Goal: Transaction & Acquisition: Purchase product/service

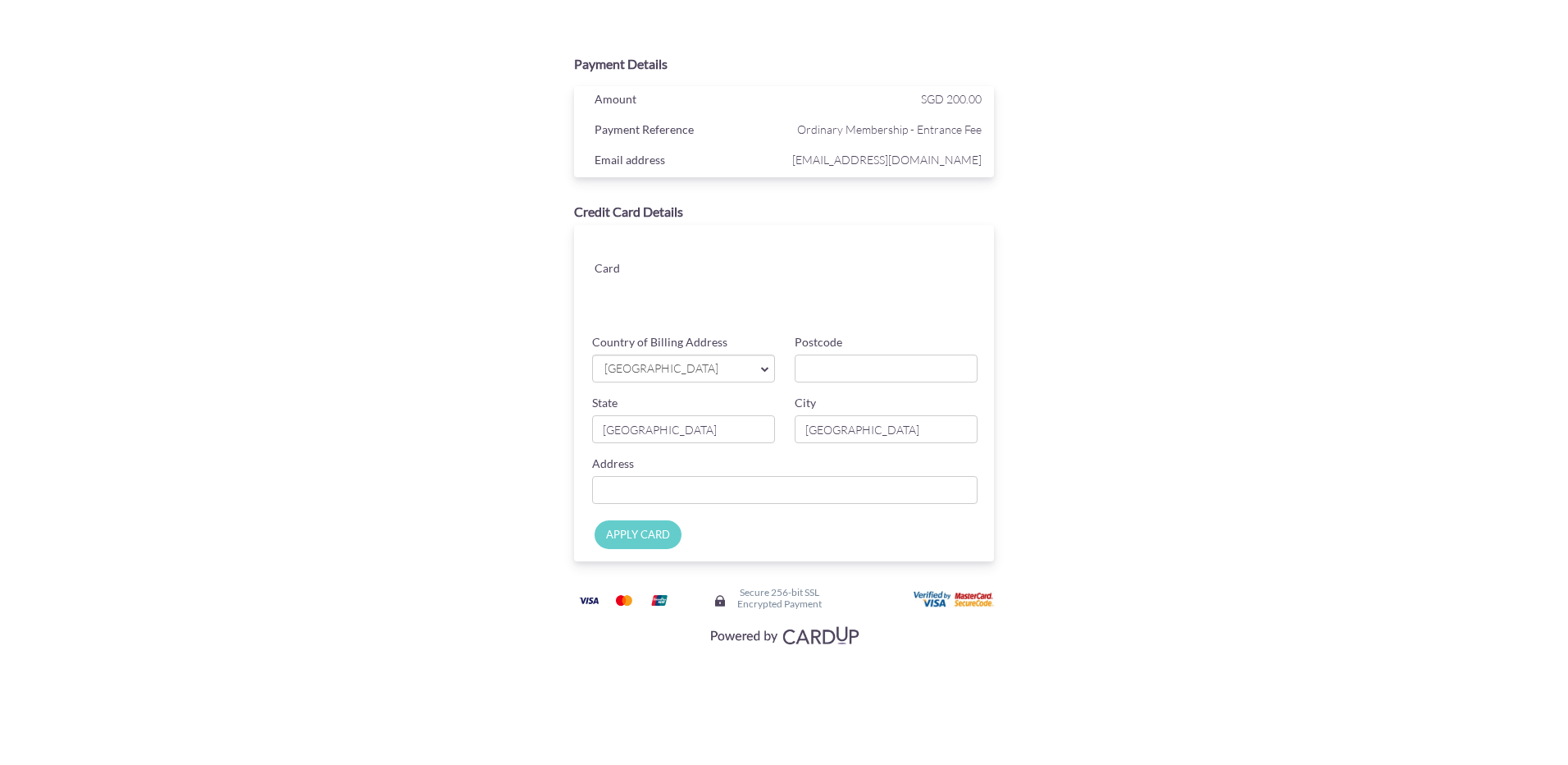
click at [638, 395] on div "State [GEOGRAPHIC_DATA]" at bounding box center [684, 419] width 203 height 48
click at [876, 386] on div "Country of Billing Address [GEOGRAPHIC_DATA] [GEOGRAPHIC_DATA] [GEOGRAPHIC_DATA…" at bounding box center [784, 365] width 405 height 61
click at [876, 375] on input "Postcode" at bounding box center [886, 368] width 183 height 28
type input "479248"
click at [745, 497] on input "Country of Billing Address" at bounding box center [784, 489] width 385 height 28
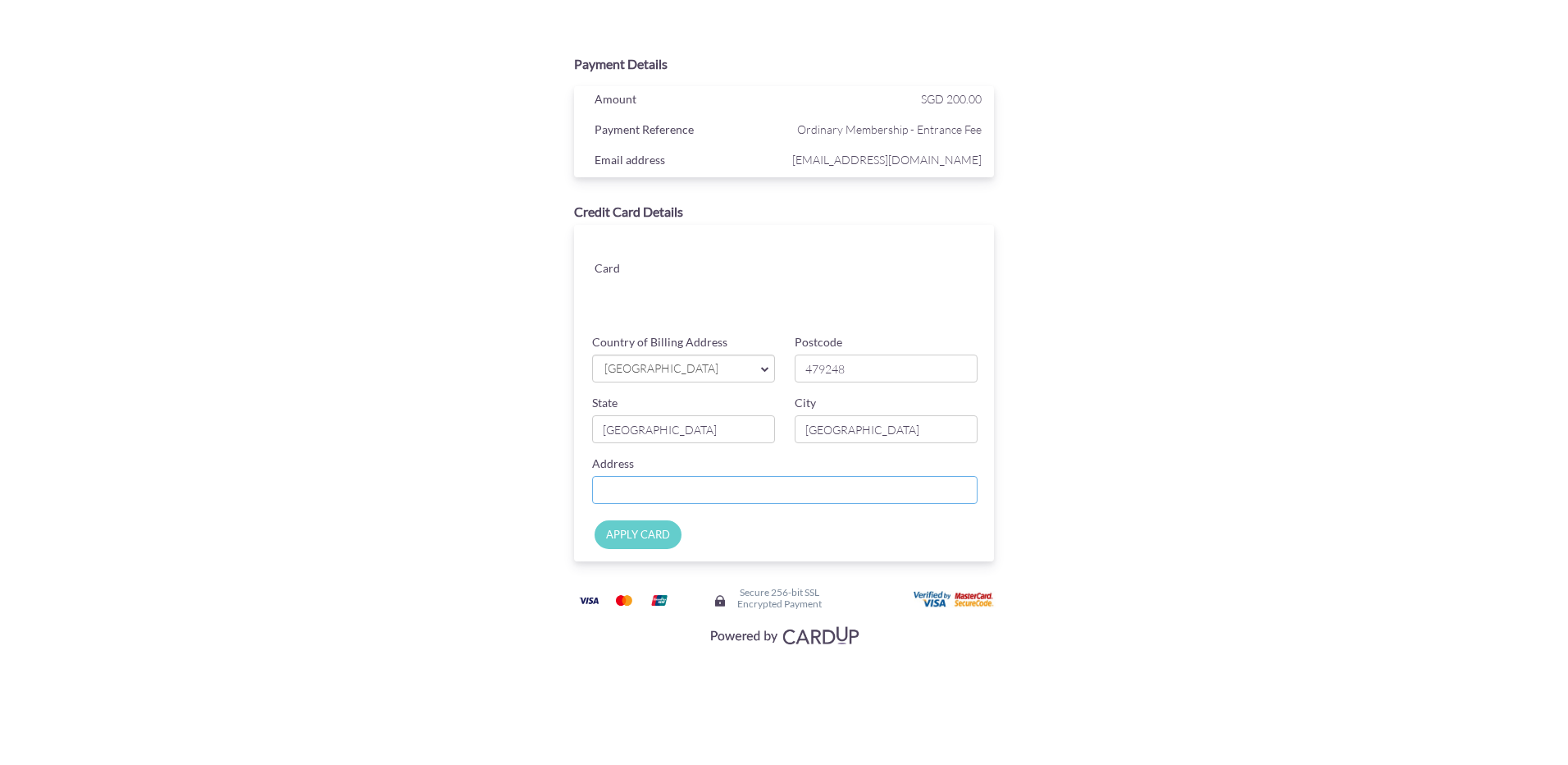
type input "b"
type input "[GEOGRAPHIC_DATA]"
click at [670, 532] on input "APPLY CARD" at bounding box center [637, 534] width 87 height 29
type input "Applying..."
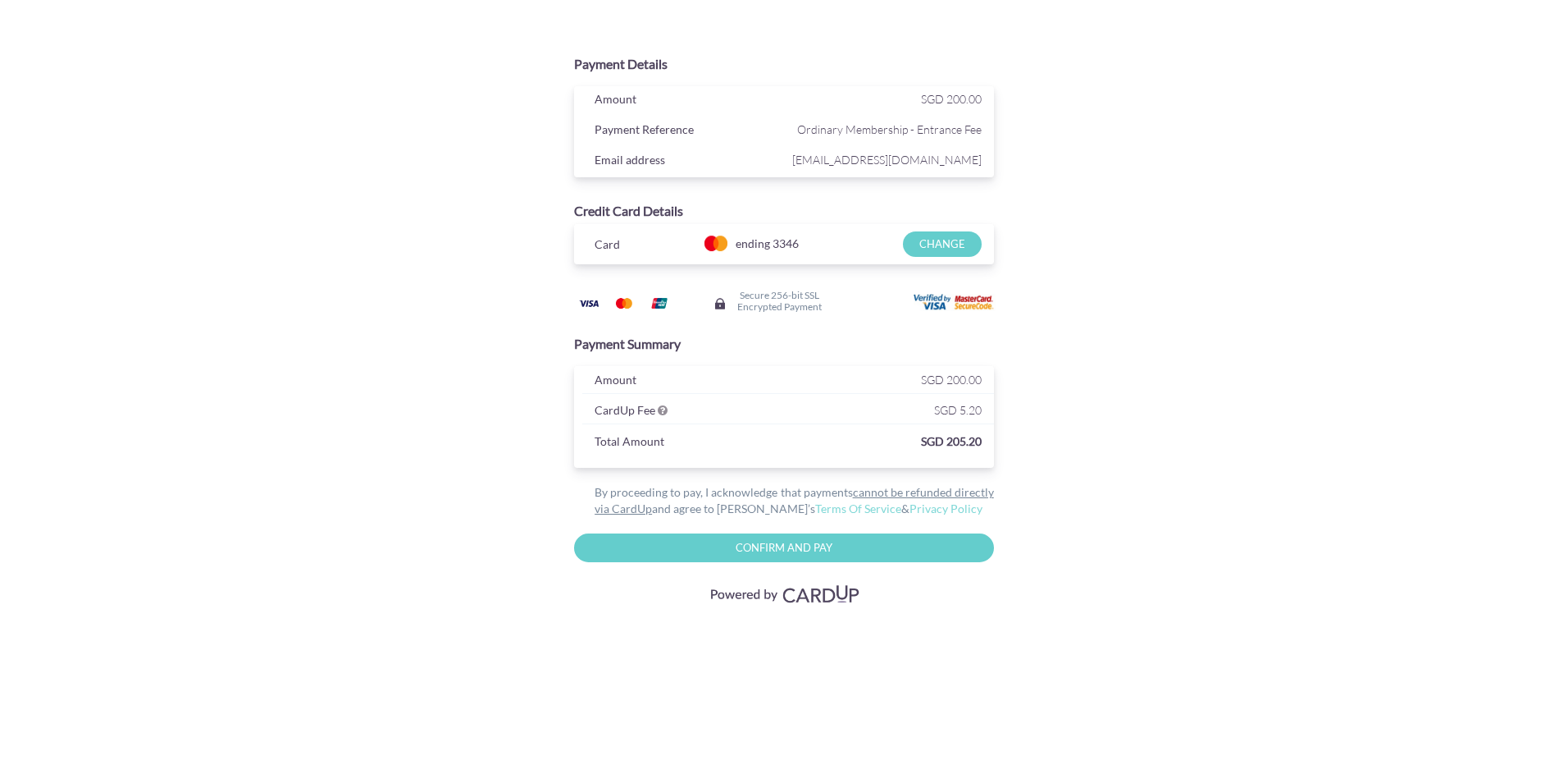
drag, startPoint x: 955, startPoint y: 400, endPoint x: 1029, endPoint y: 417, distance: 75.9
click at [1022, 417] on div "Payment Summary Amount SGD 200.00 CardUp Fee SGD 5.20 Total Amount SGD 205.20" at bounding box center [784, 401] width 533 height 149
click at [1029, 417] on div "Payment Summary Amount SGD 200.00 CardUp Fee SGD 5.20 Total Amount SGD 205.20" at bounding box center [784, 401] width 533 height 149
click at [948, 248] on input "CHANGE" at bounding box center [942, 244] width 78 height 25
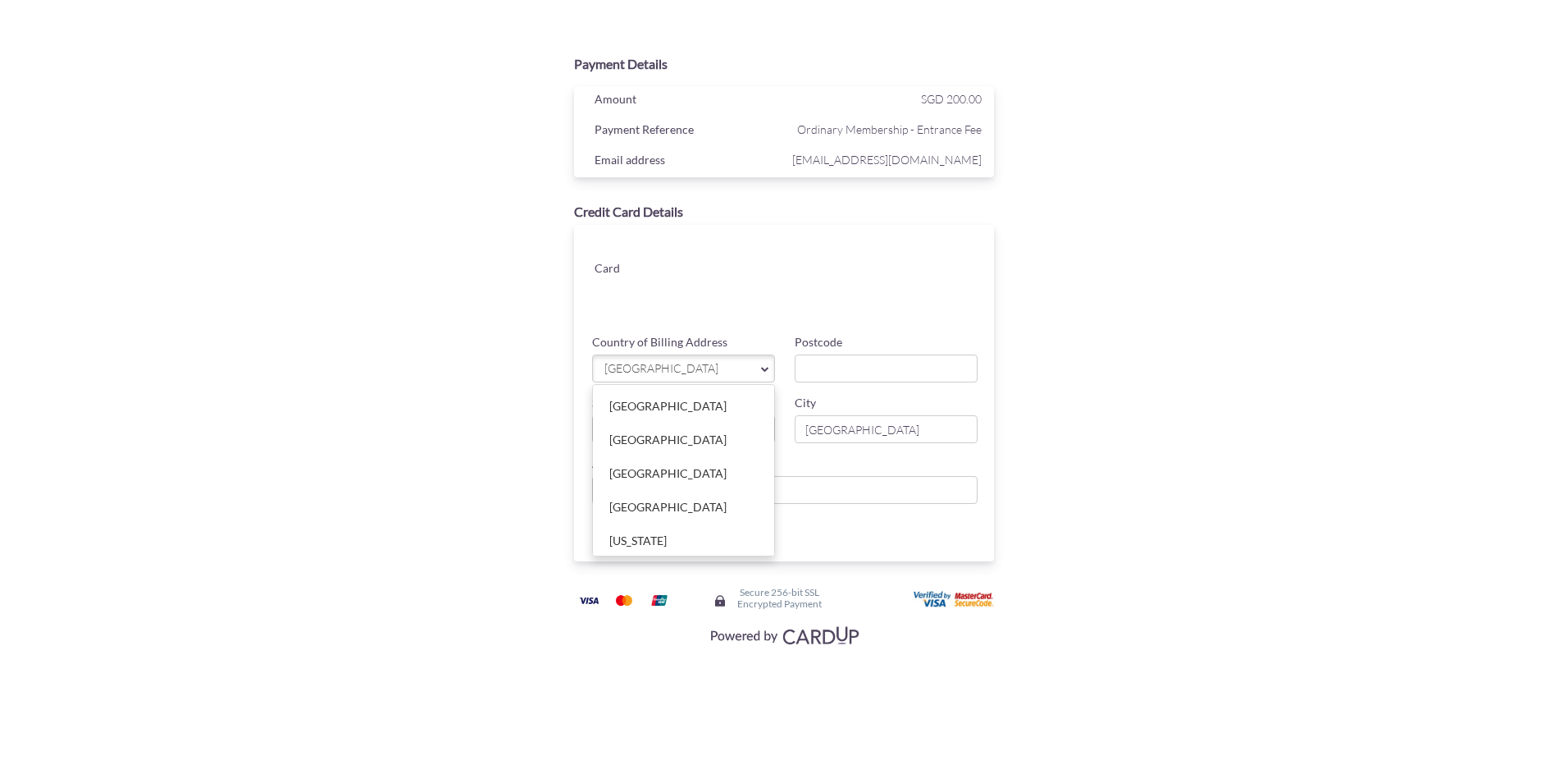
click at [786, 277] on div "Card" at bounding box center [788, 276] width 436 height 102
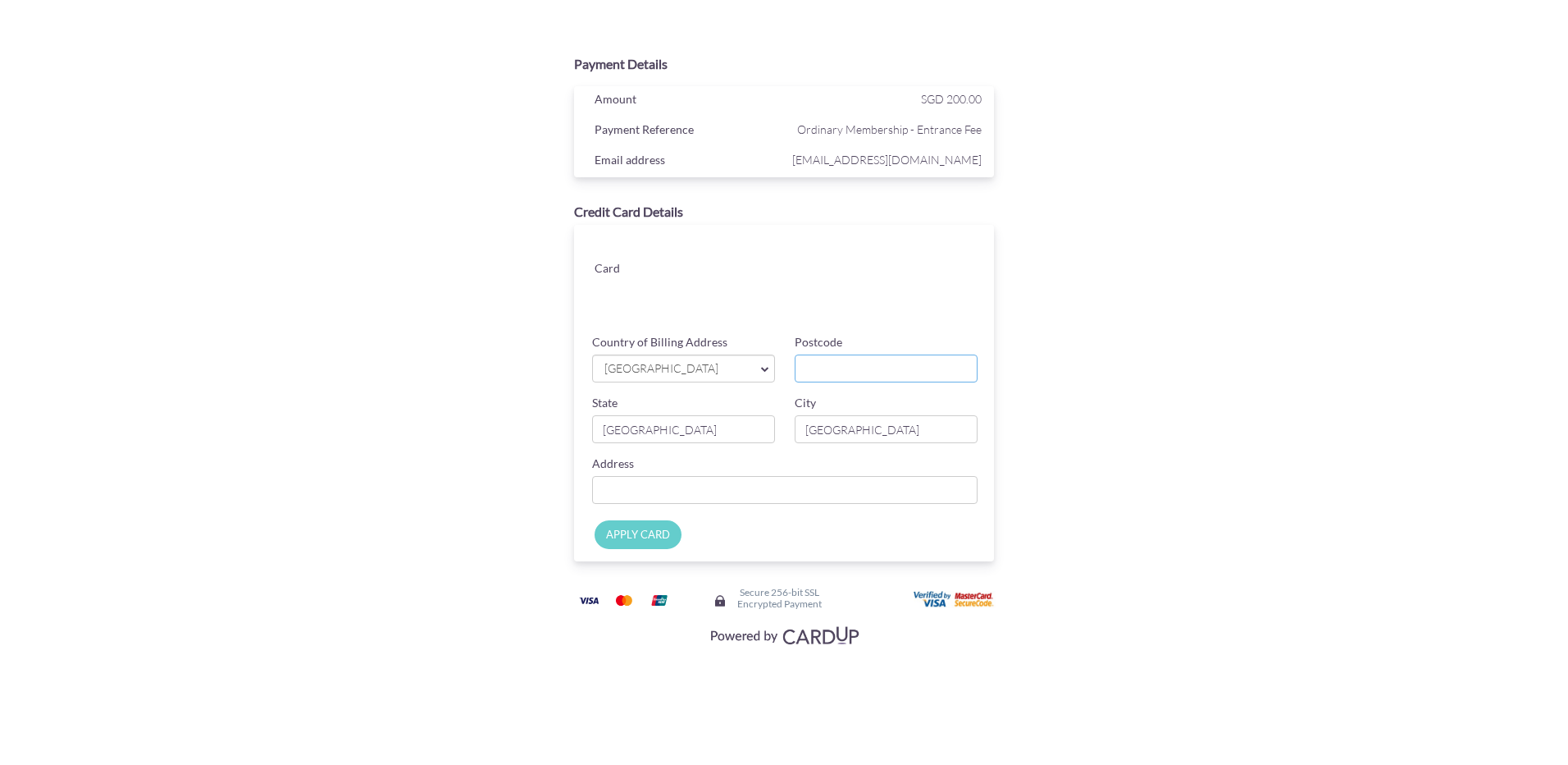
click at [826, 373] on input "Postcode" at bounding box center [886, 368] width 183 height 28
type input "479248"
click at [794, 490] on input "Country of Billing Address" at bounding box center [784, 489] width 385 height 28
type input "[GEOGRAPHIC_DATA]"
click at [609, 538] on input "APPLY CARD" at bounding box center [637, 534] width 87 height 29
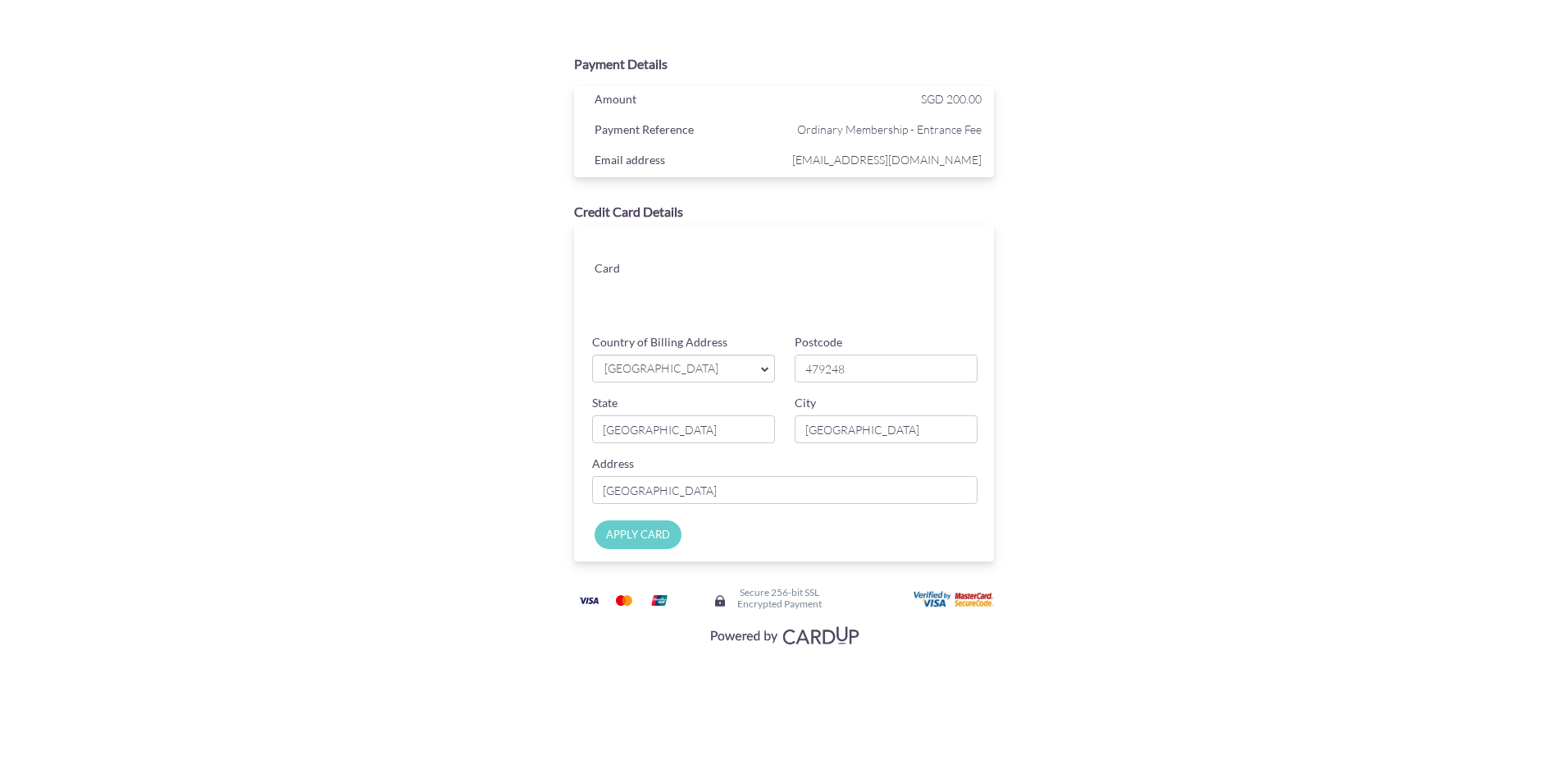
type input "Applying..."
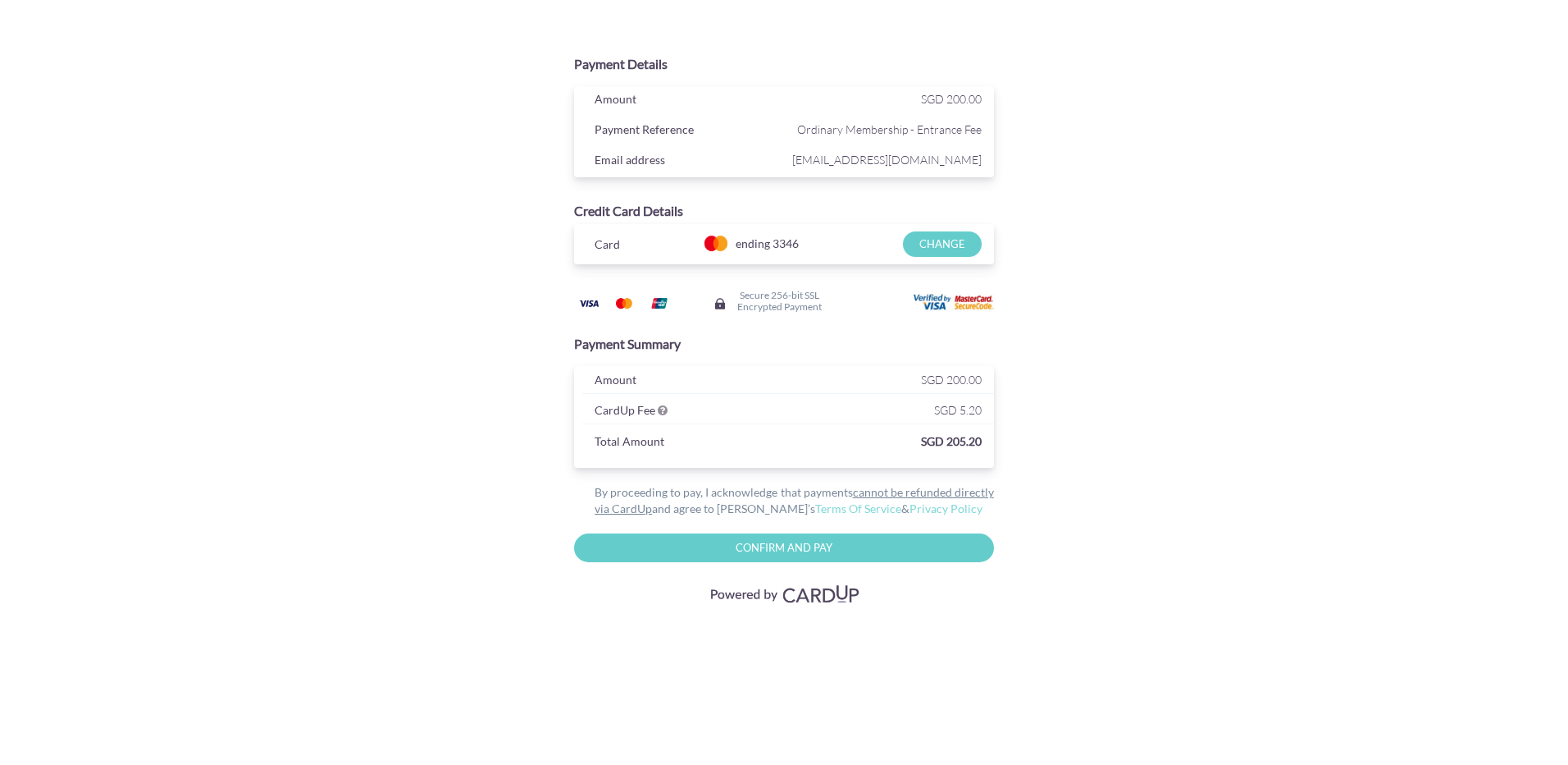
click at [855, 558] on input "Confirm and Pay" at bounding box center [784, 548] width 420 height 29
type input "Please wait..."
